Goal: Task Accomplishment & Management: Use online tool/utility

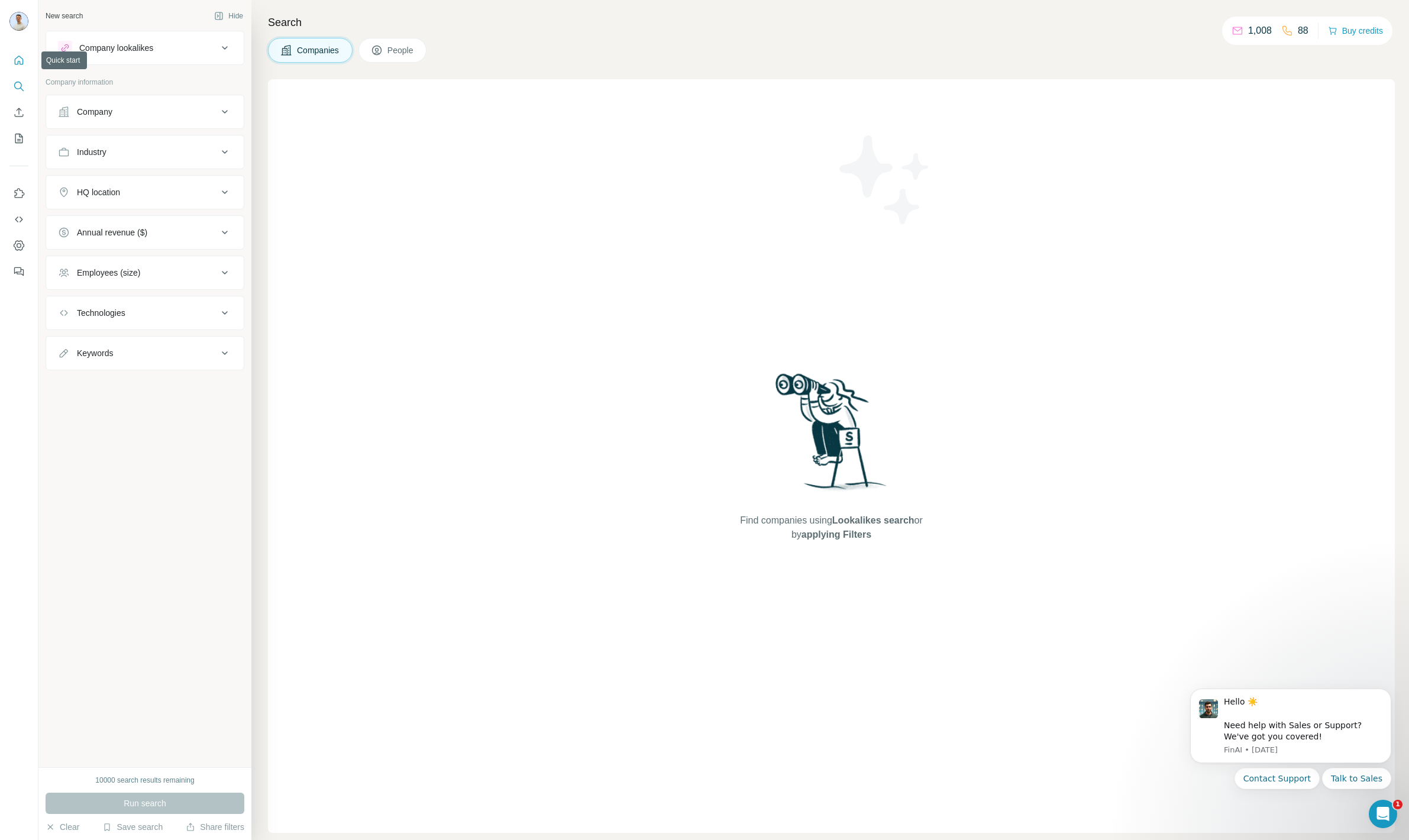
click at [13, 60] on icon "Quick start" at bounding box center [19, 60] width 12 height 12
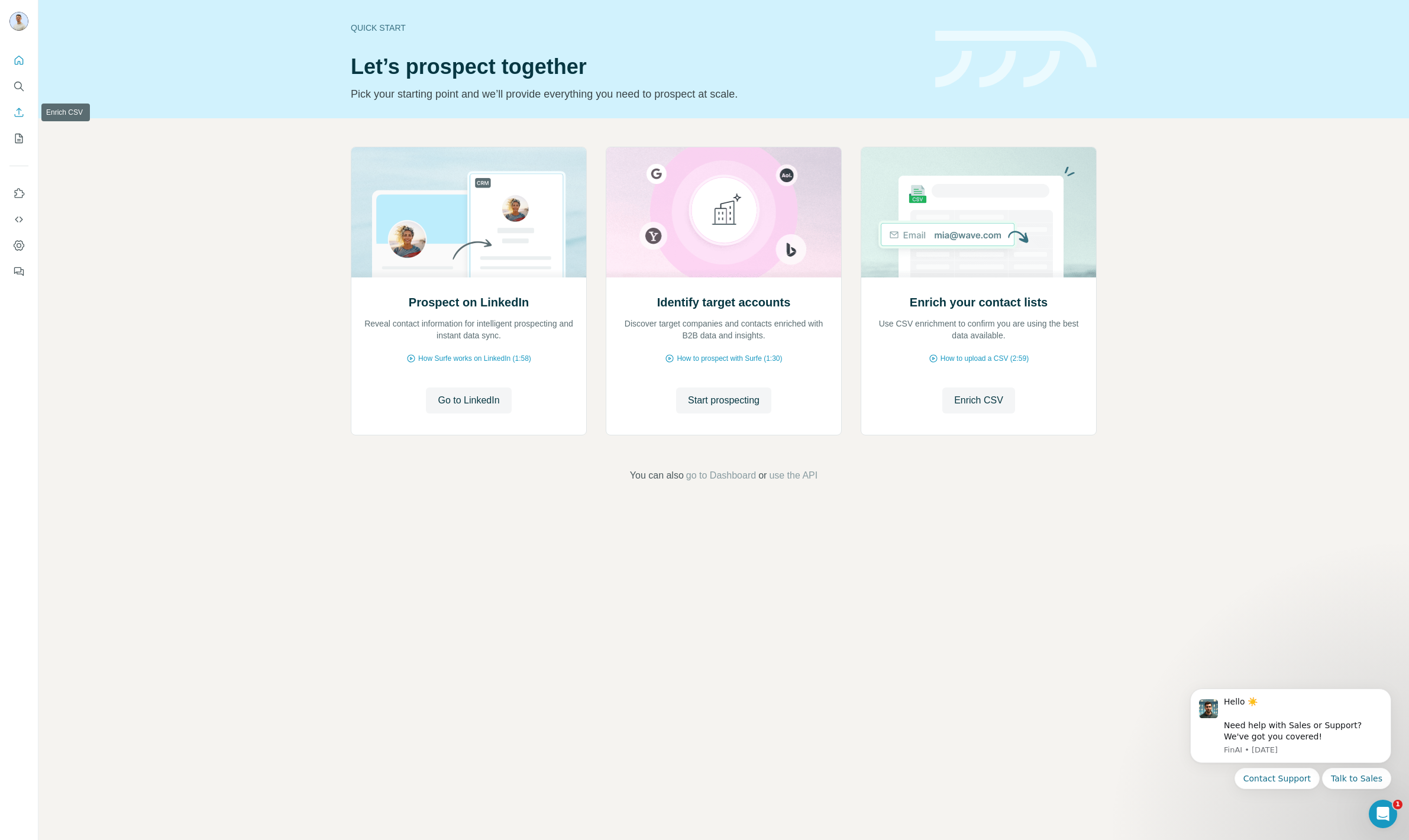
click at [21, 109] on icon "Enrich CSV" at bounding box center [19, 112] width 9 height 9
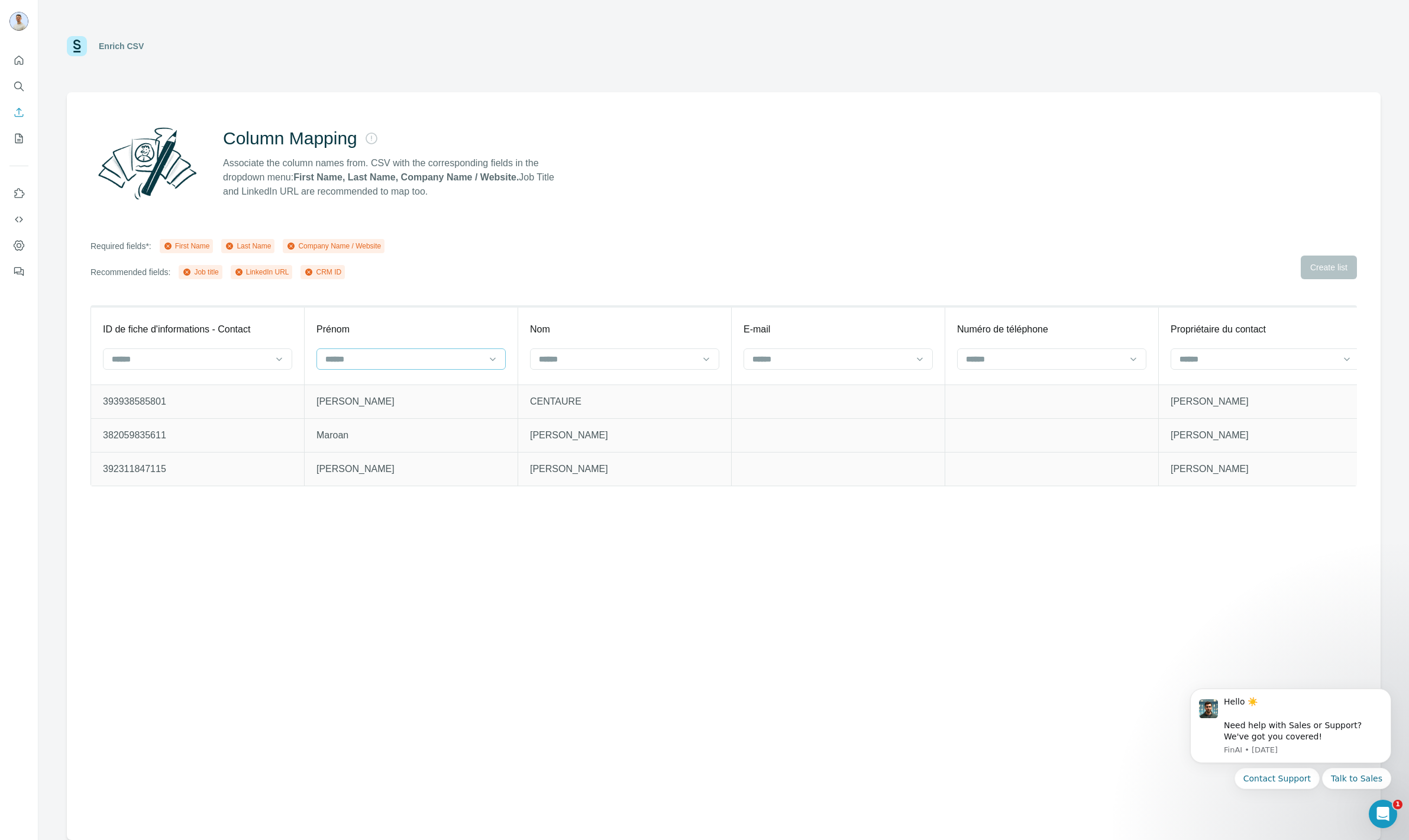
click at [330, 359] on input at bounding box center [404, 359] width 160 height 13
click at [360, 388] on p "First Name" at bounding box center [347, 385] width 40 height 12
click at [565, 362] on input at bounding box center [617, 359] width 160 height 13
click at [569, 387] on p "Last Name" at bounding box center [560, 385] width 40 height 12
click at [793, 363] on input at bounding box center [831, 359] width 160 height 13
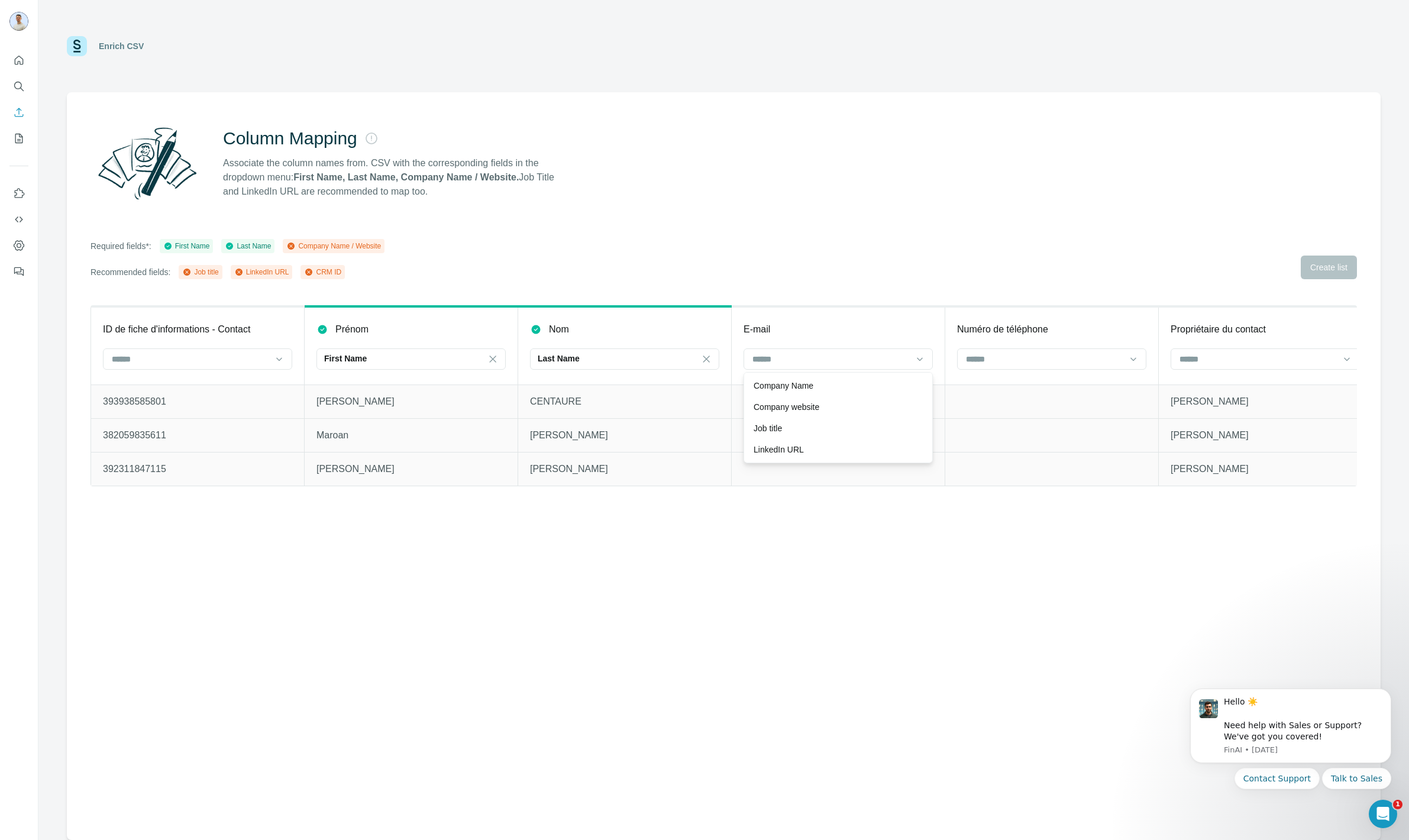
click at [862, 643] on div "Column Mapping Associate the column names from. CSV with the corresponding fiel…" at bounding box center [724, 466] width 1314 height 748
click at [797, 367] on div at bounding box center [831, 359] width 160 height 20
click at [1008, 359] on input at bounding box center [1045, 359] width 160 height 13
click at [1191, 360] on input at bounding box center [1258, 359] width 160 height 13
click at [1181, 475] on p "[PERSON_NAME]" at bounding box center [1265, 469] width 189 height 14
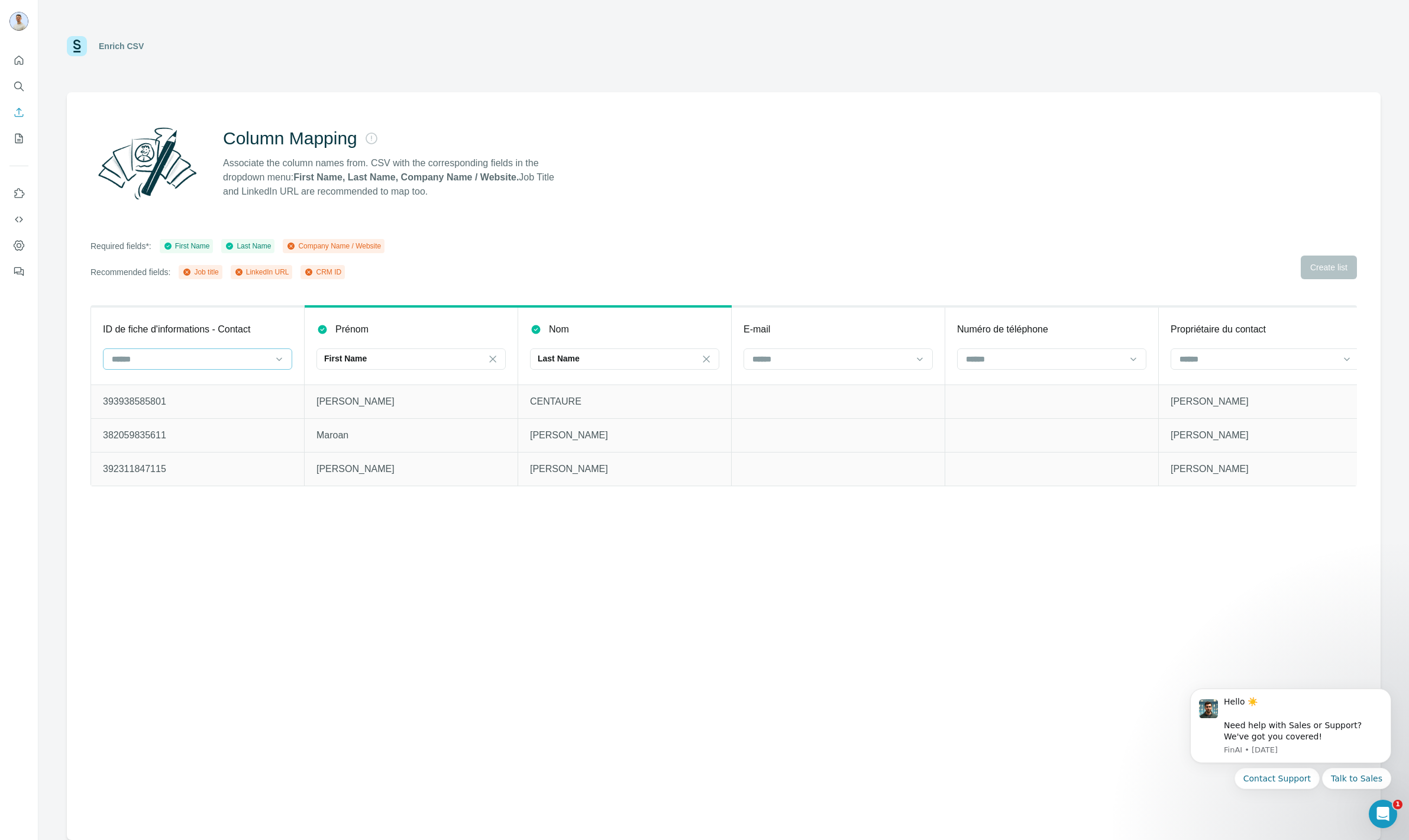
click at [180, 368] on div at bounding box center [198, 359] width 189 height 21
click at [148, 447] on div "CRM ID" at bounding box center [198, 449] width 169 height 12
click at [516, 608] on div "Column Mapping Associate the column names from. CSV with the corresponding fiel…" at bounding box center [724, 466] width 1314 height 748
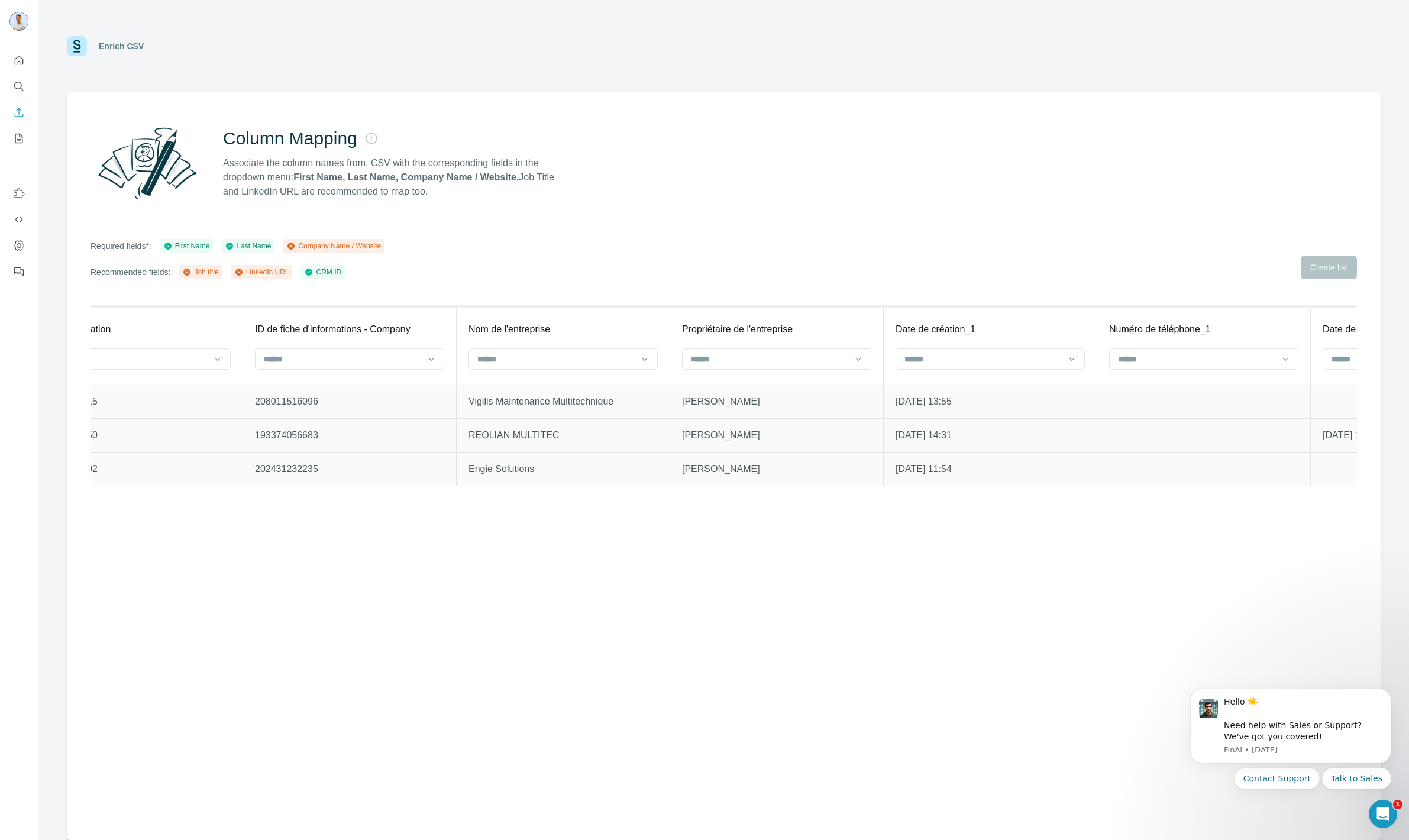
scroll to position [0, 1965]
click at [585, 358] on input at bounding box center [573, 359] width 160 height 13
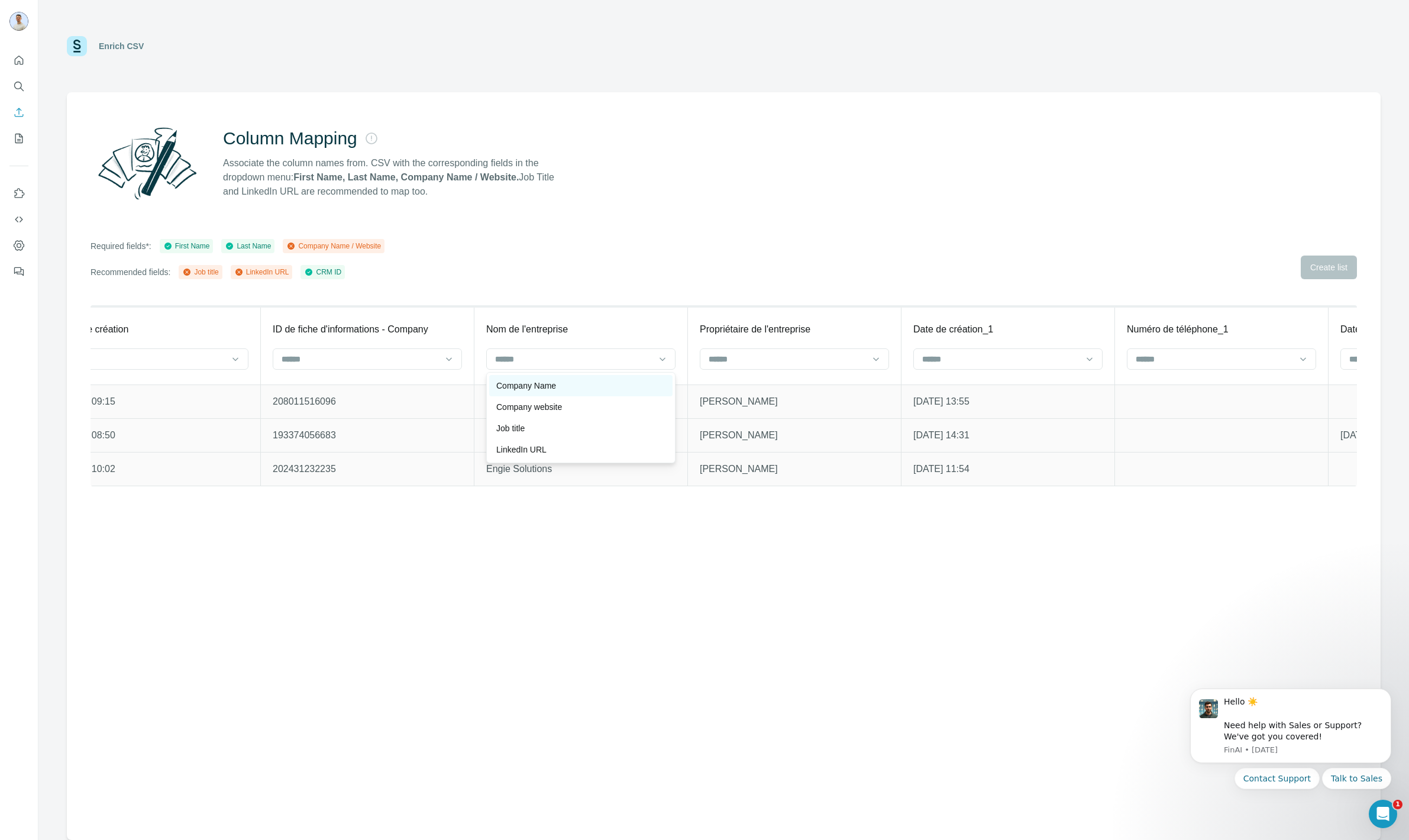
click at [563, 387] on div "Company Name" at bounding box center [581, 385] width 169 height 12
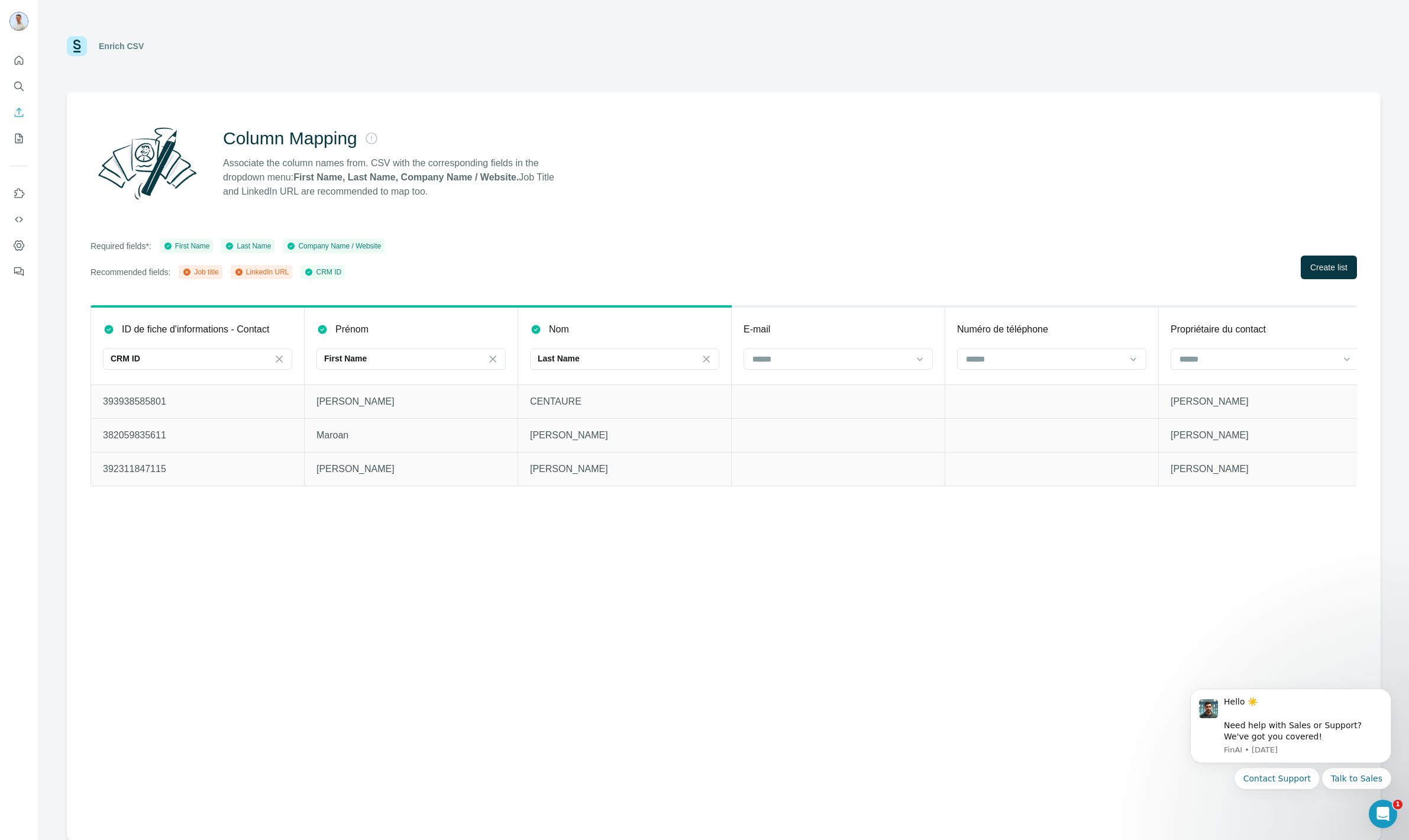
scroll to position [0, 420]
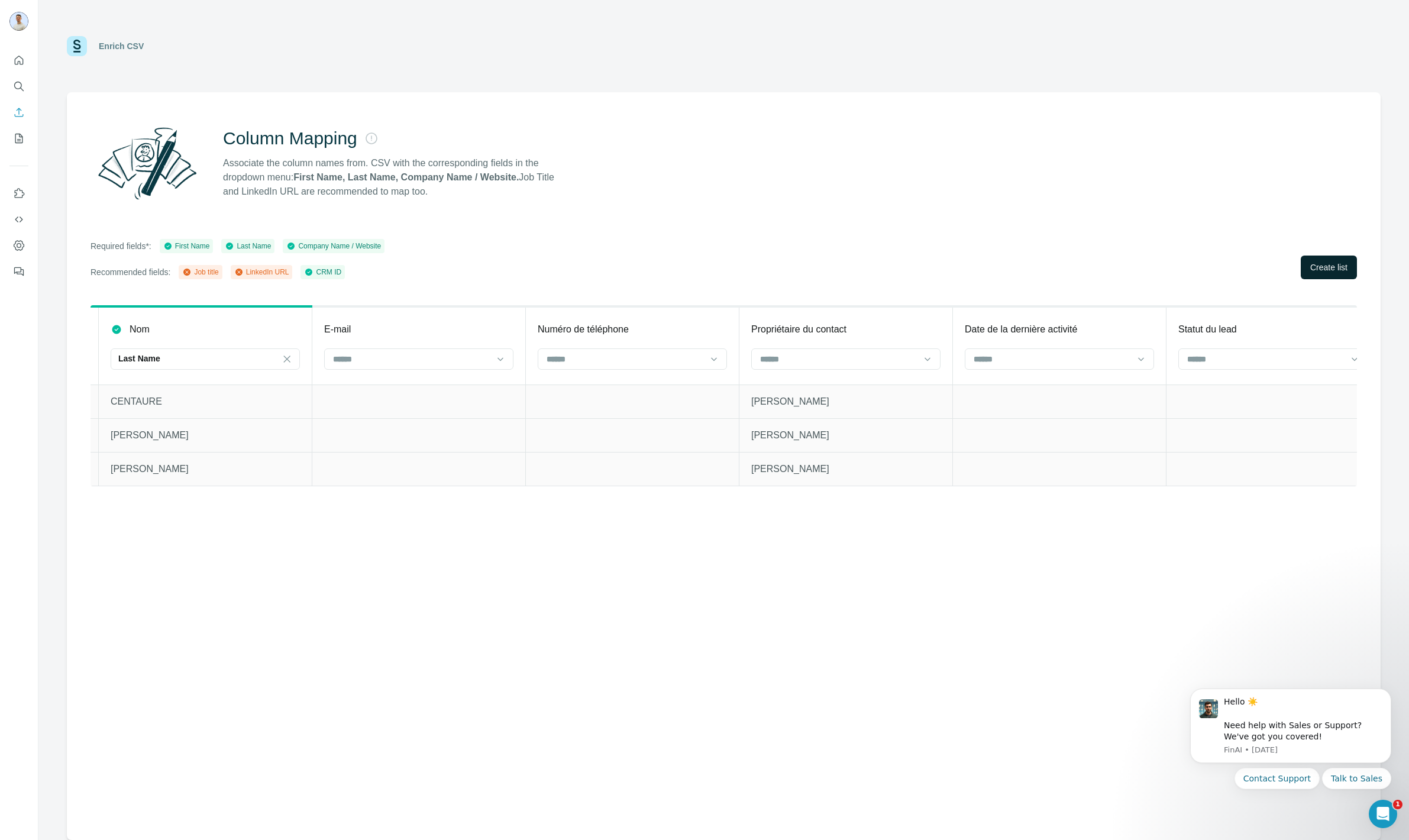
click at [1345, 265] on span "Create list" at bounding box center [1329, 267] width 37 height 12
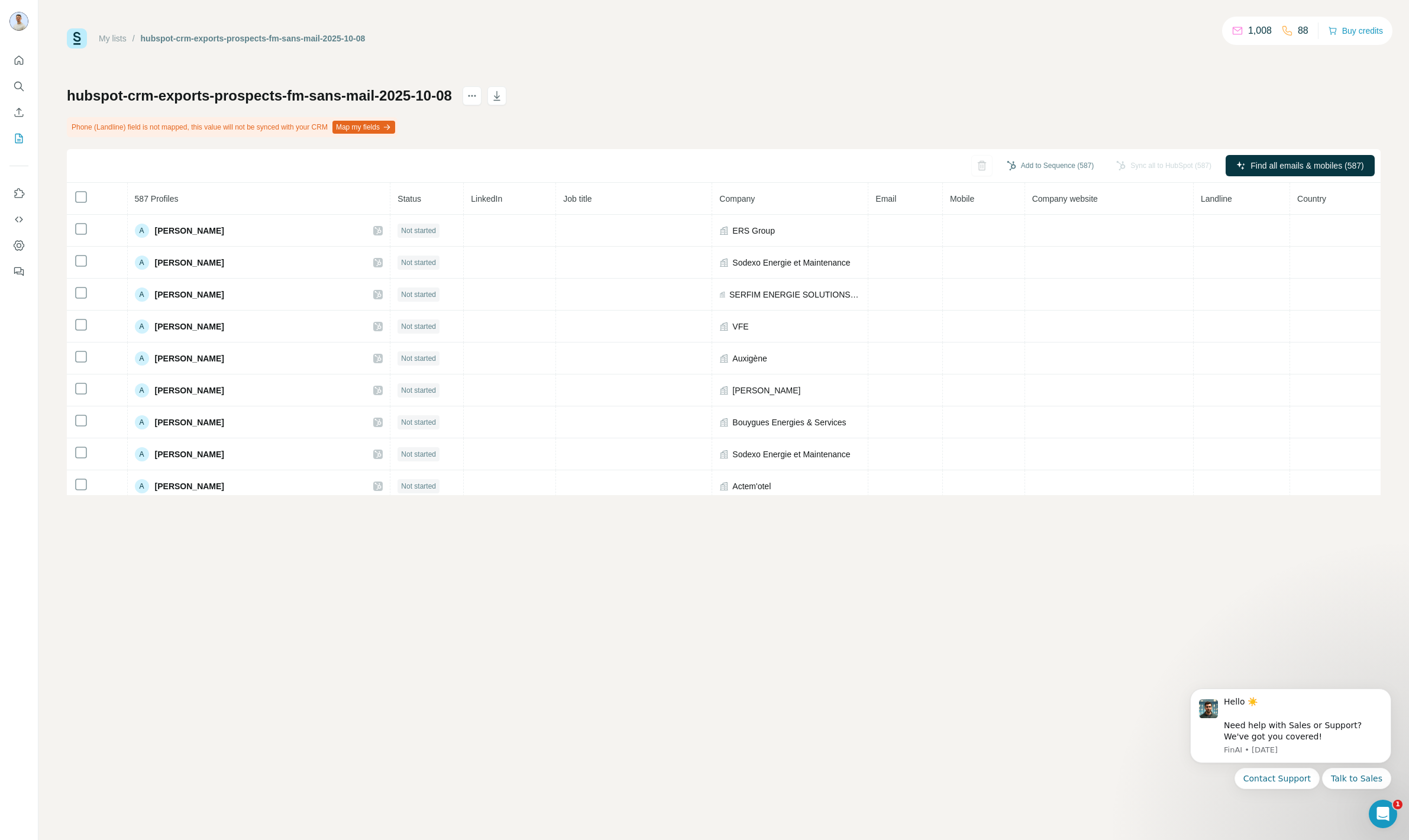
click at [384, 132] on button "Map my fields" at bounding box center [364, 127] width 63 height 13
click at [1346, 194] on div at bounding box center [1352, 197] width 21 height 12
click at [1346, 223] on label at bounding box center [1352, 226] width 21 height 12
click at [1346, 223] on div at bounding box center [1347, 226] width 9 height 9
click at [1356, 221] on div at bounding box center [1356, 226] width 9 height 9
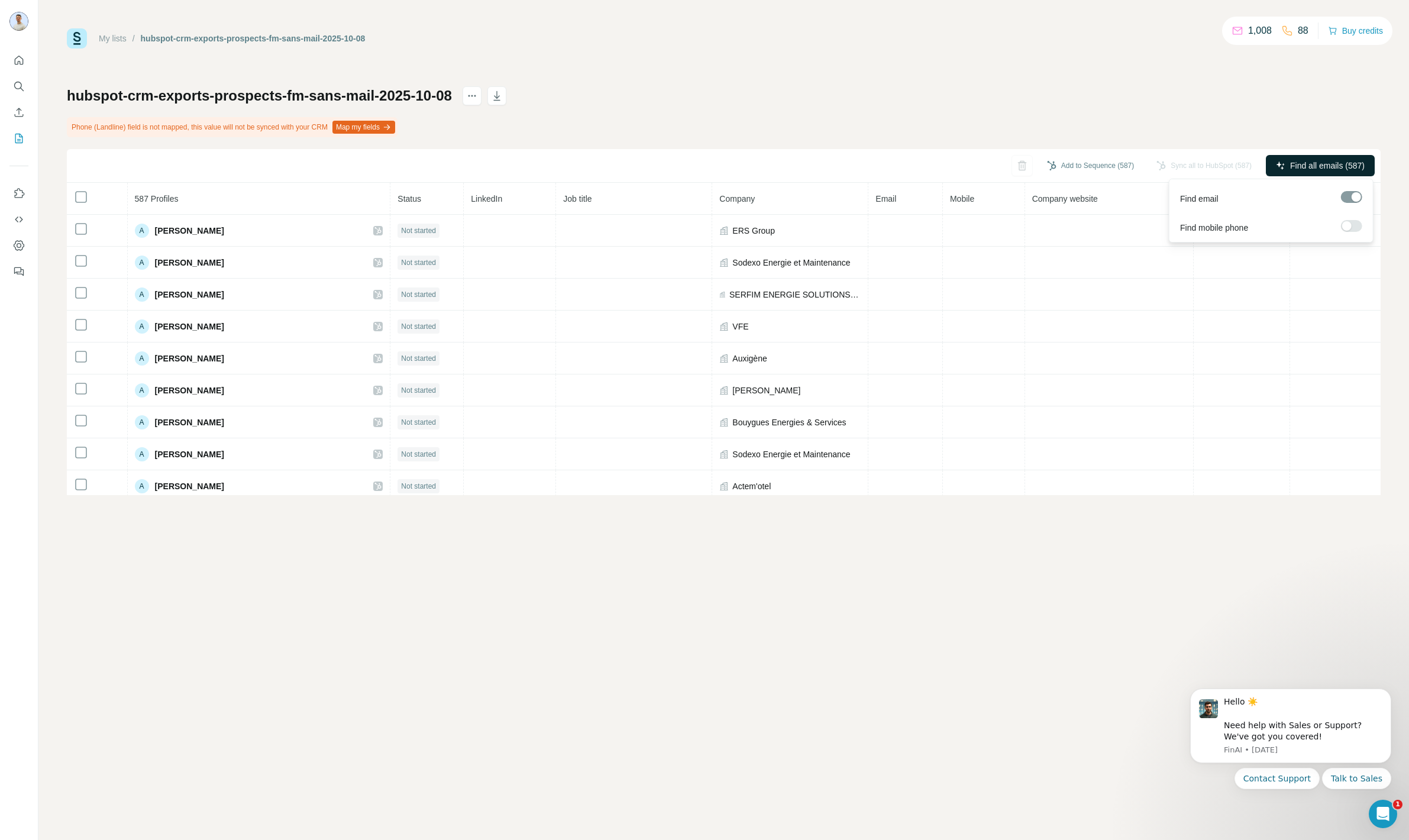
click at [1318, 169] on span "Find all emails (587)" at bounding box center [1327, 166] width 75 height 12
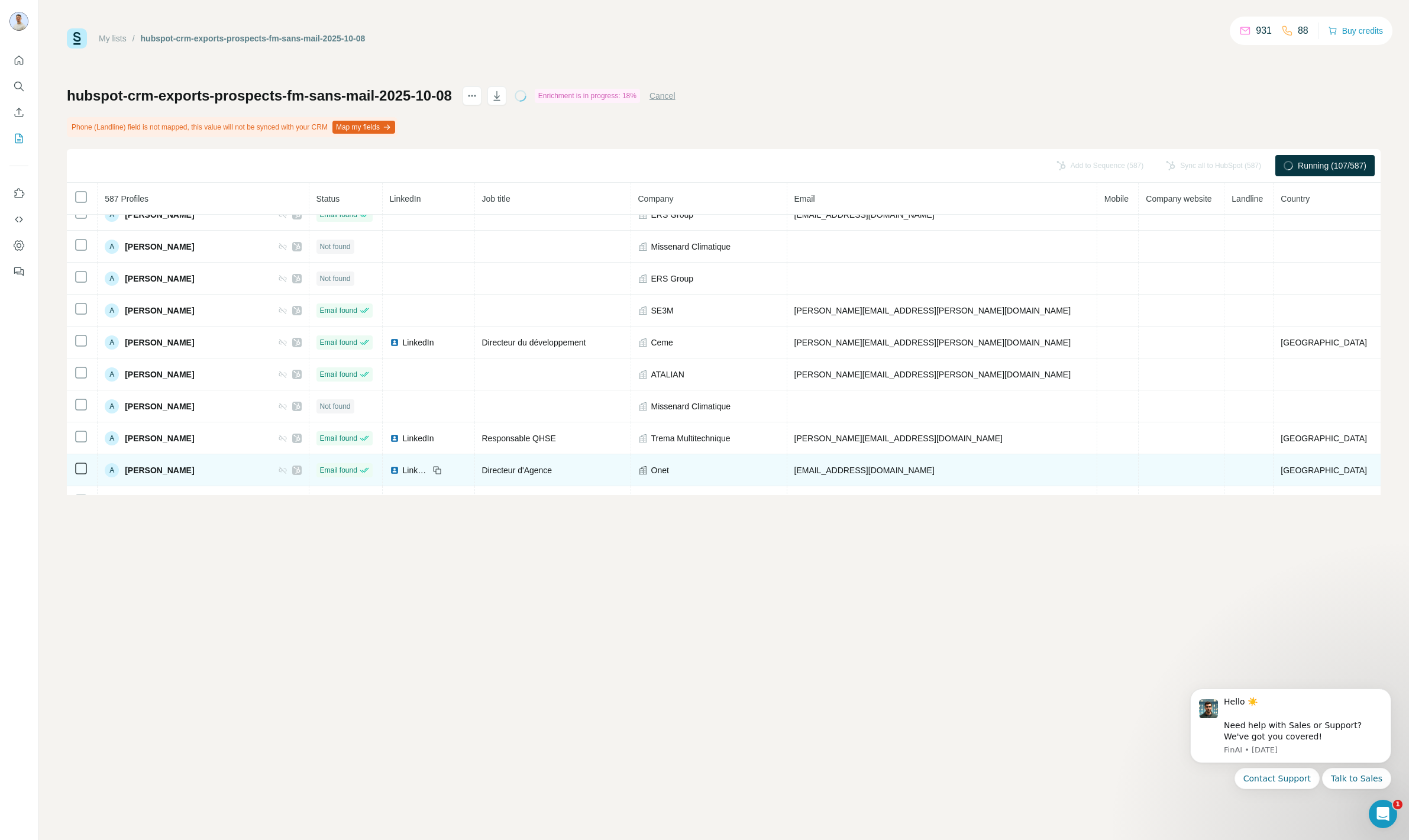
scroll to position [997, 0]
